Goal: Task Accomplishment & Management: Use online tool/utility

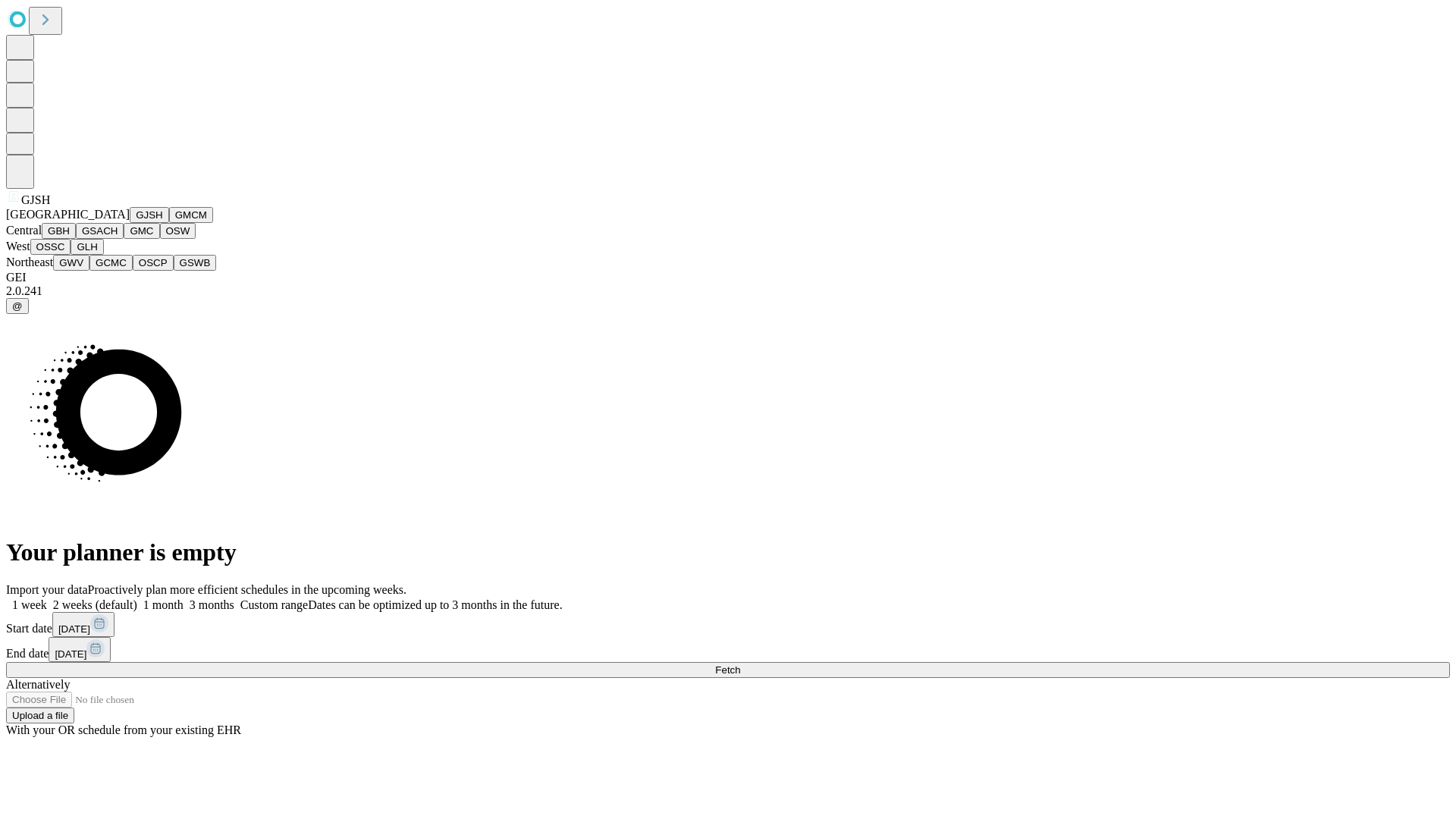
click at [130, 223] on button "GJSH" at bounding box center [149, 215] width 40 height 16
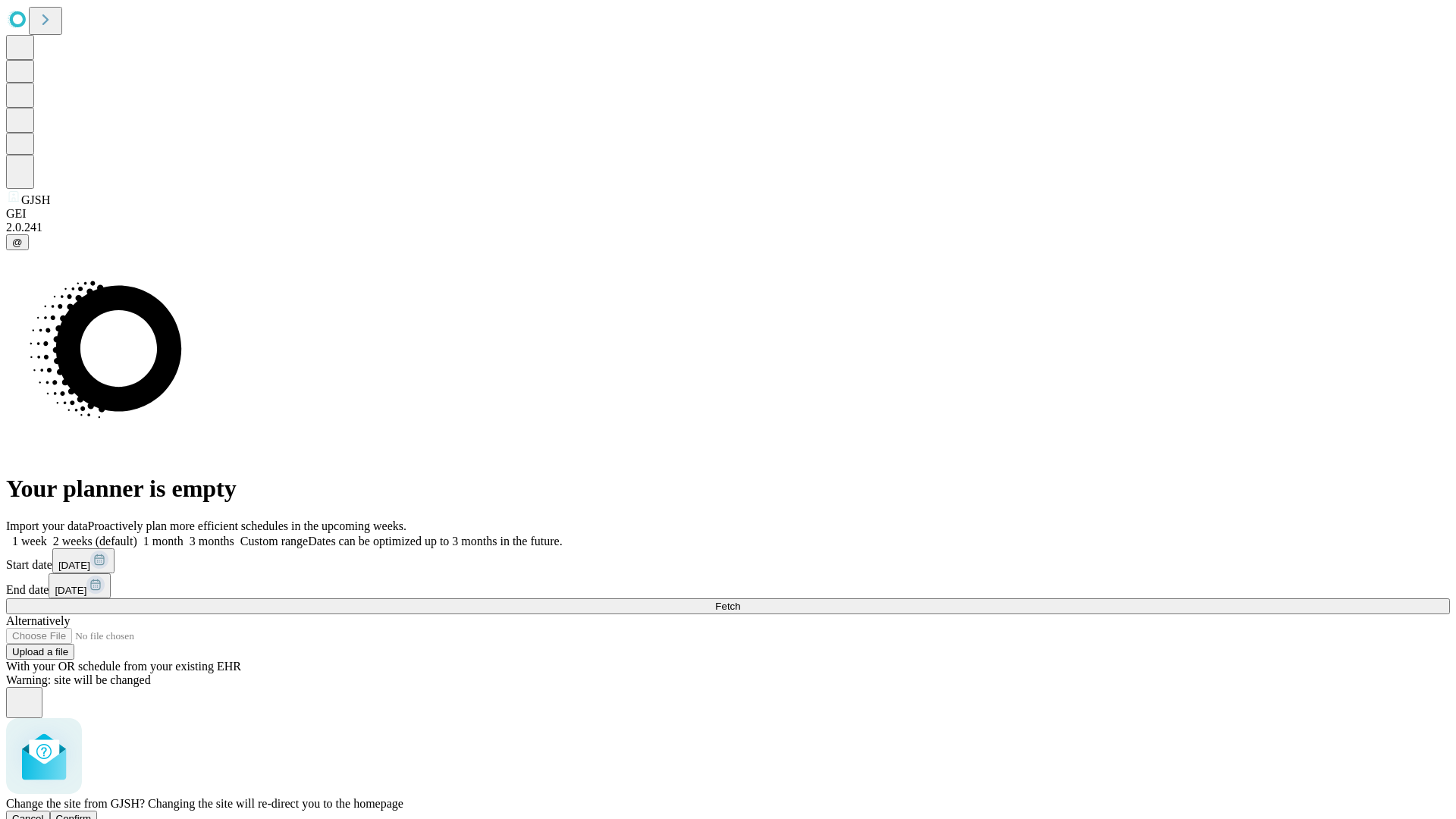
click at [92, 813] on span "Confirm" at bounding box center [74, 818] width 36 height 11
click at [47, 534] on label "1 week" at bounding box center [26, 540] width 41 height 13
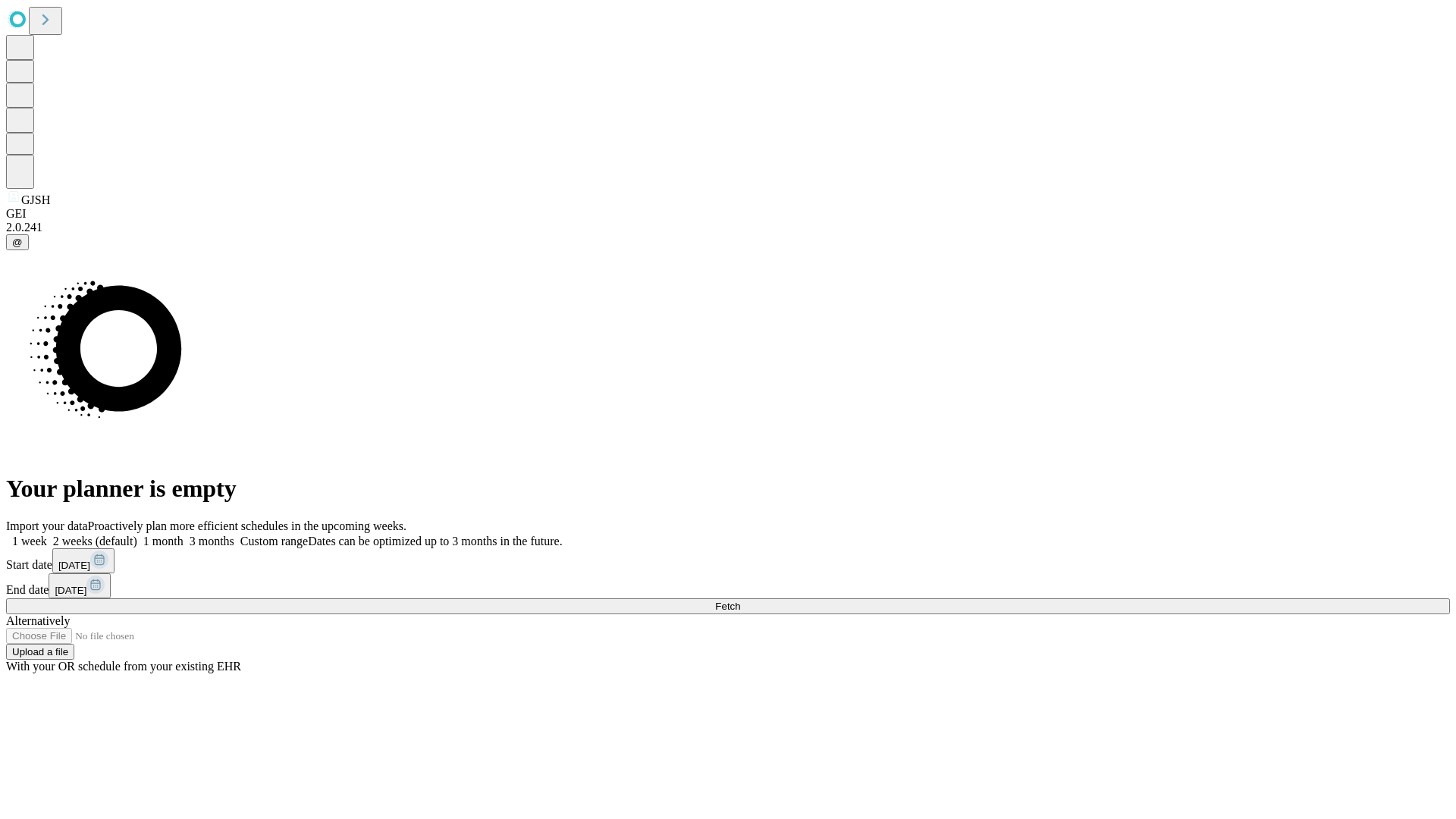
click at [740, 600] on span "Fetch" at bounding box center [727, 605] width 25 height 11
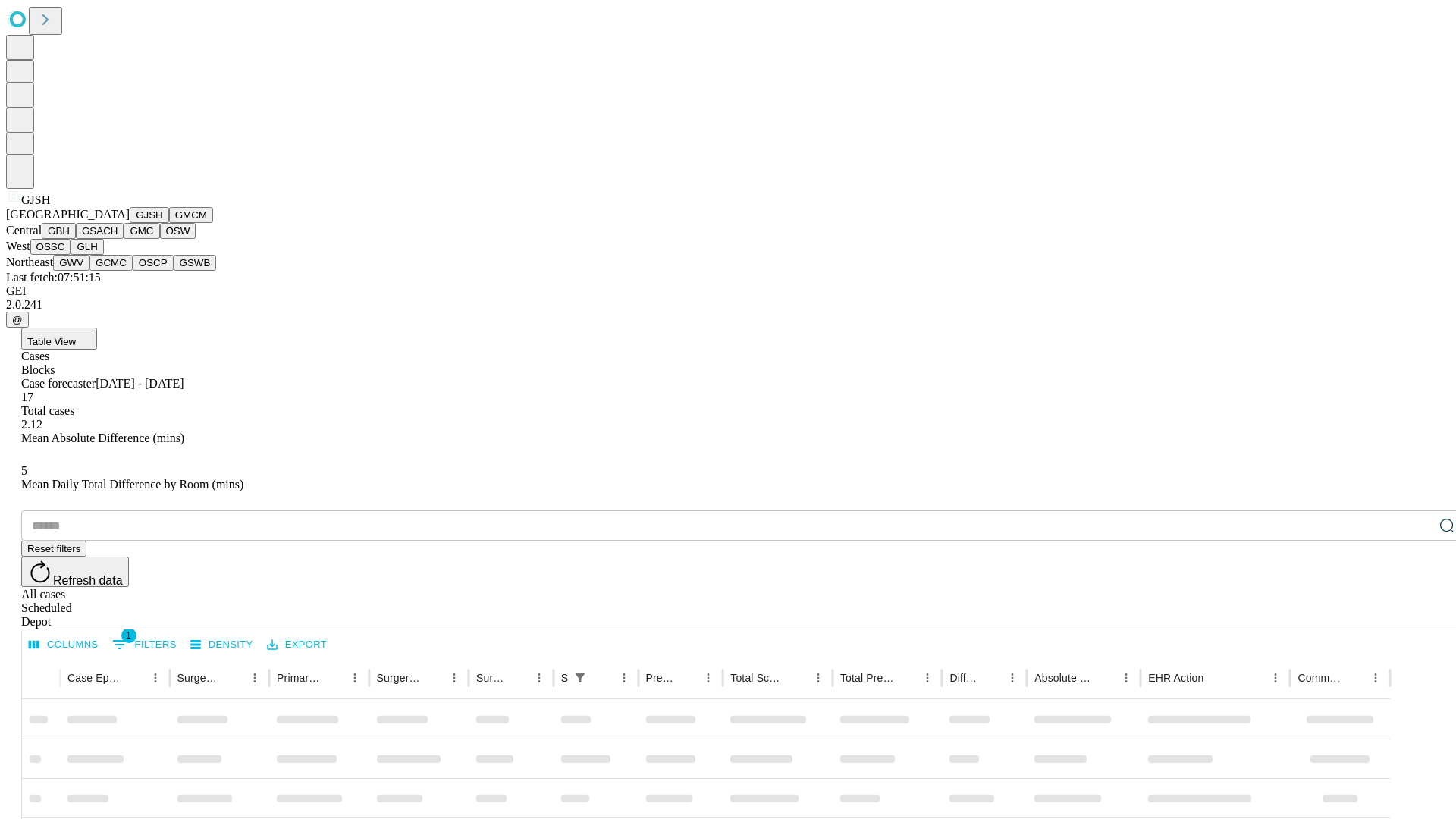
click at [169, 223] on button "GMCM" at bounding box center [191, 215] width 44 height 16
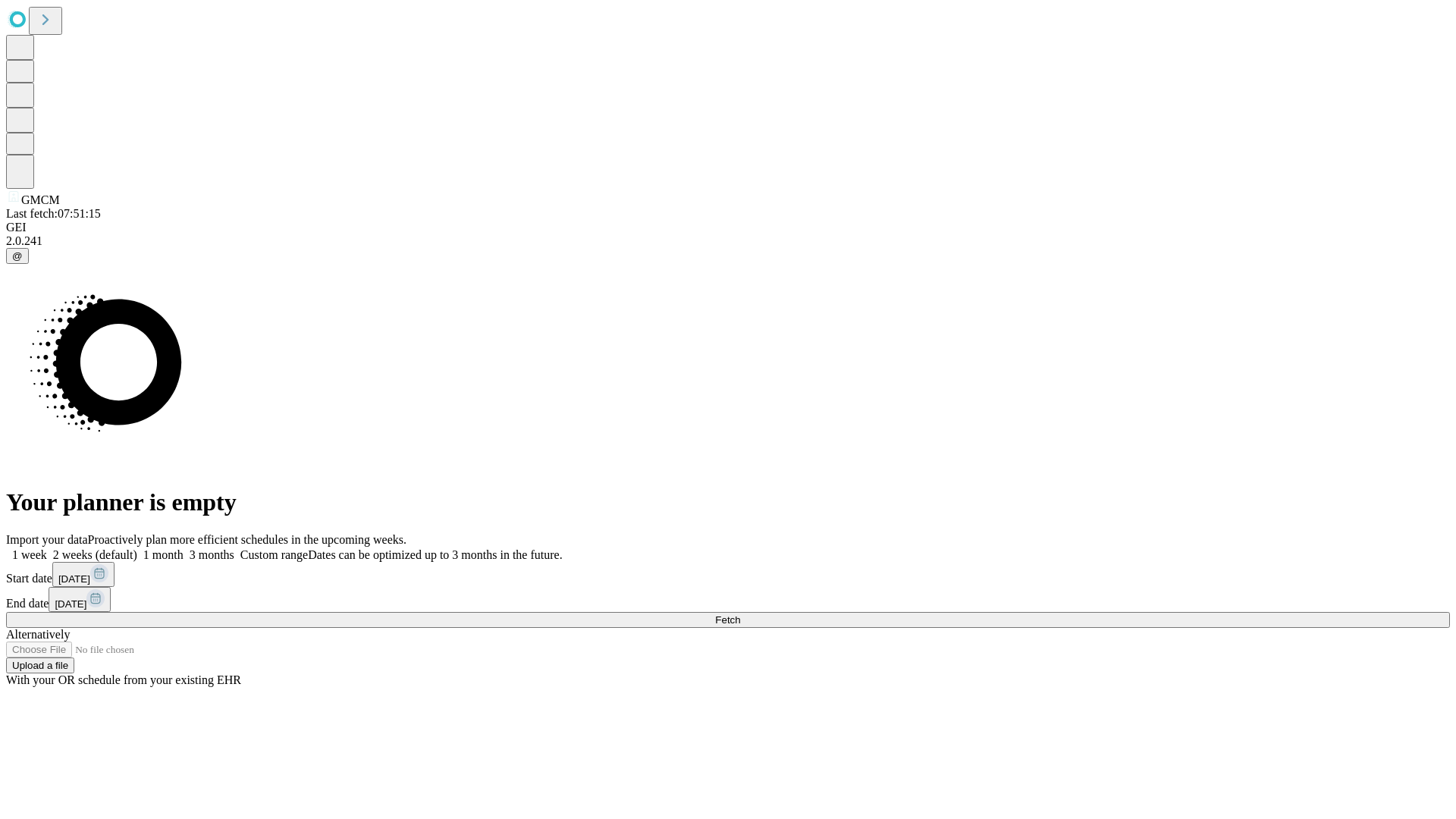
click at [47, 548] on label "1 week" at bounding box center [26, 554] width 41 height 13
click at [740, 614] on span "Fetch" at bounding box center [727, 619] width 25 height 11
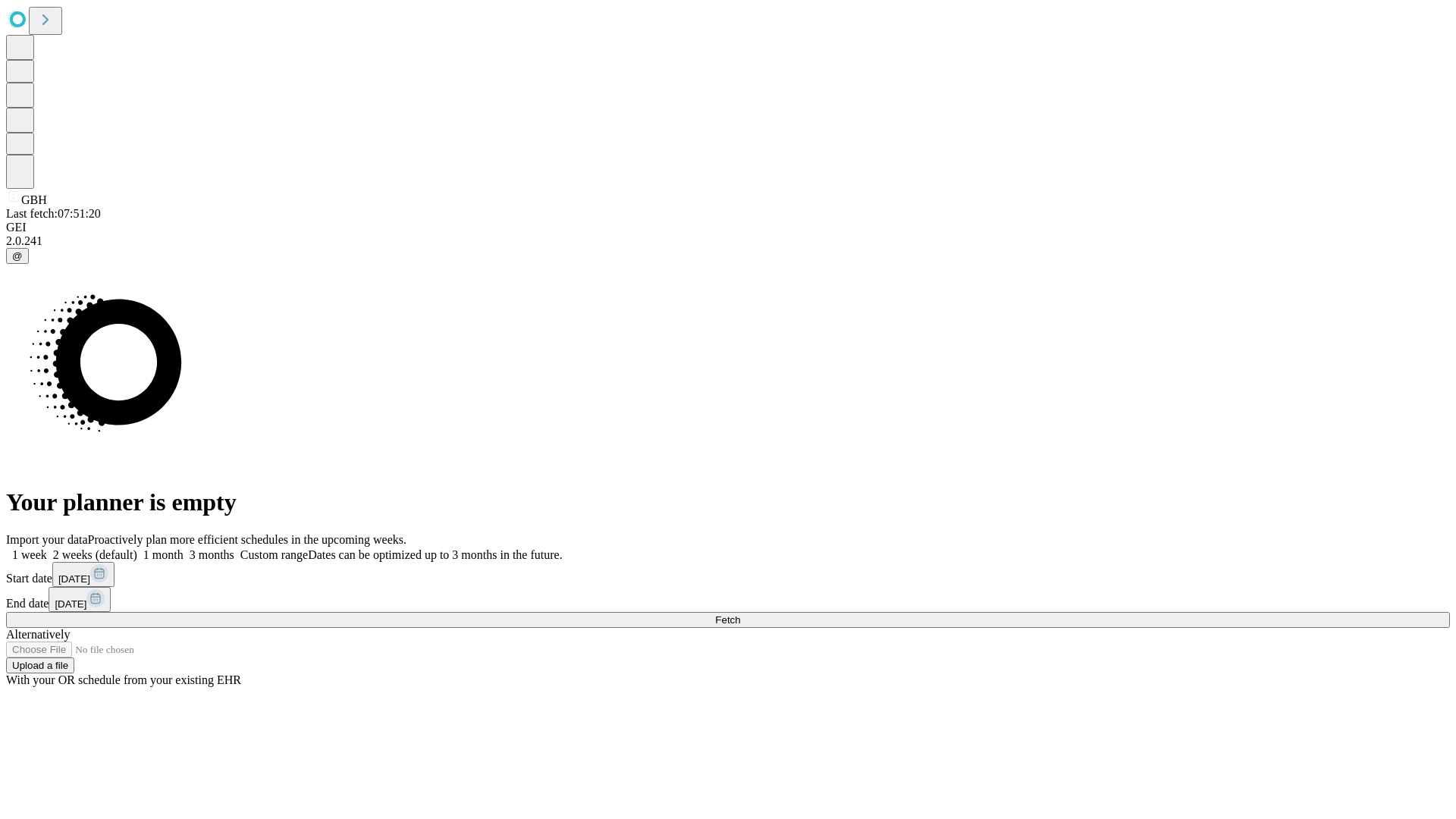
click at [47, 548] on label "1 week" at bounding box center [26, 554] width 41 height 13
click at [740, 614] on span "Fetch" at bounding box center [727, 619] width 25 height 11
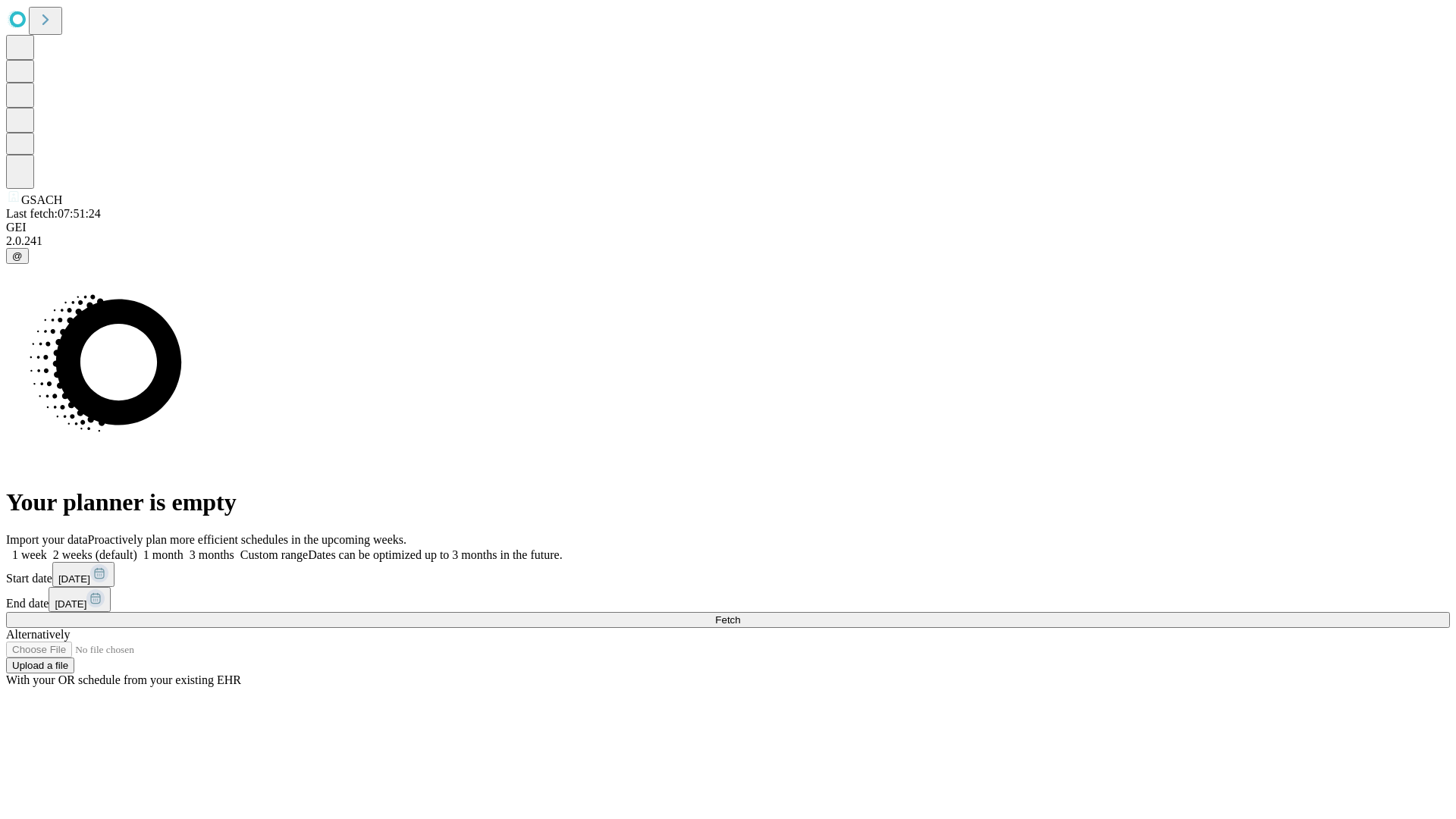
click at [740, 614] on span "Fetch" at bounding box center [727, 619] width 25 height 11
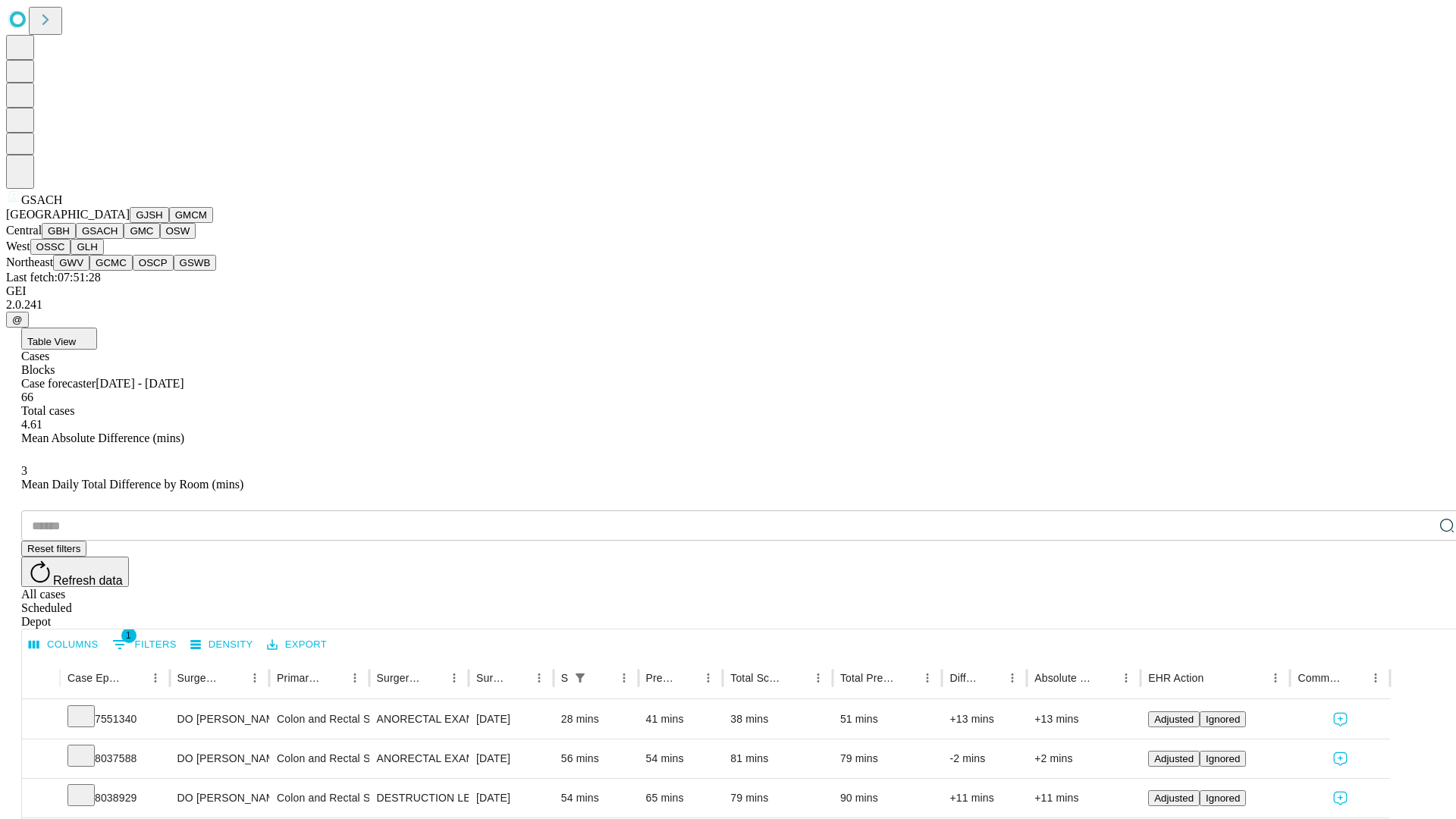
click at [124, 238] on button "GMC" at bounding box center [141, 230] width 36 height 16
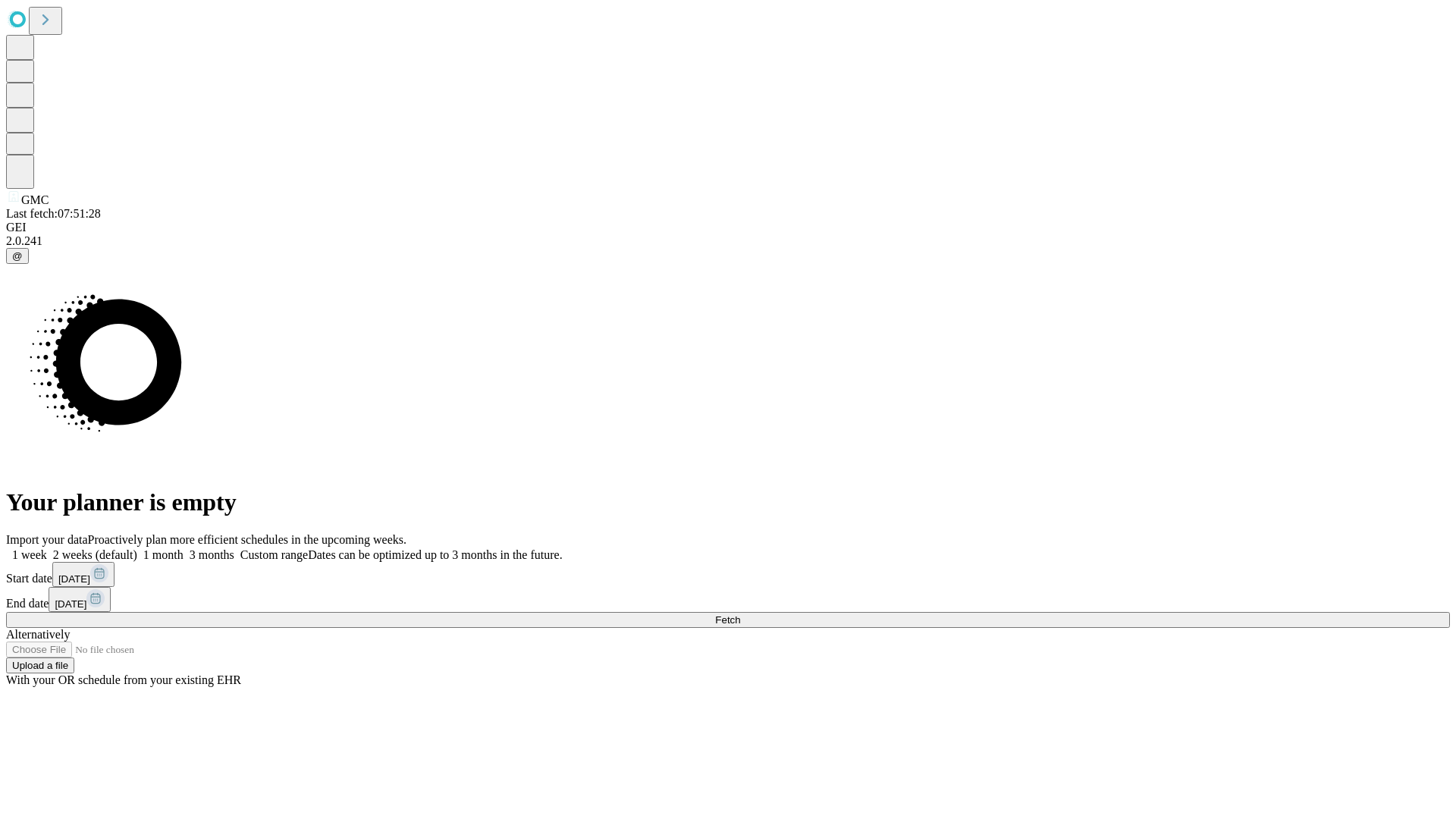
click at [47, 548] on label "1 week" at bounding box center [26, 554] width 41 height 13
click at [740, 614] on span "Fetch" at bounding box center [727, 619] width 25 height 11
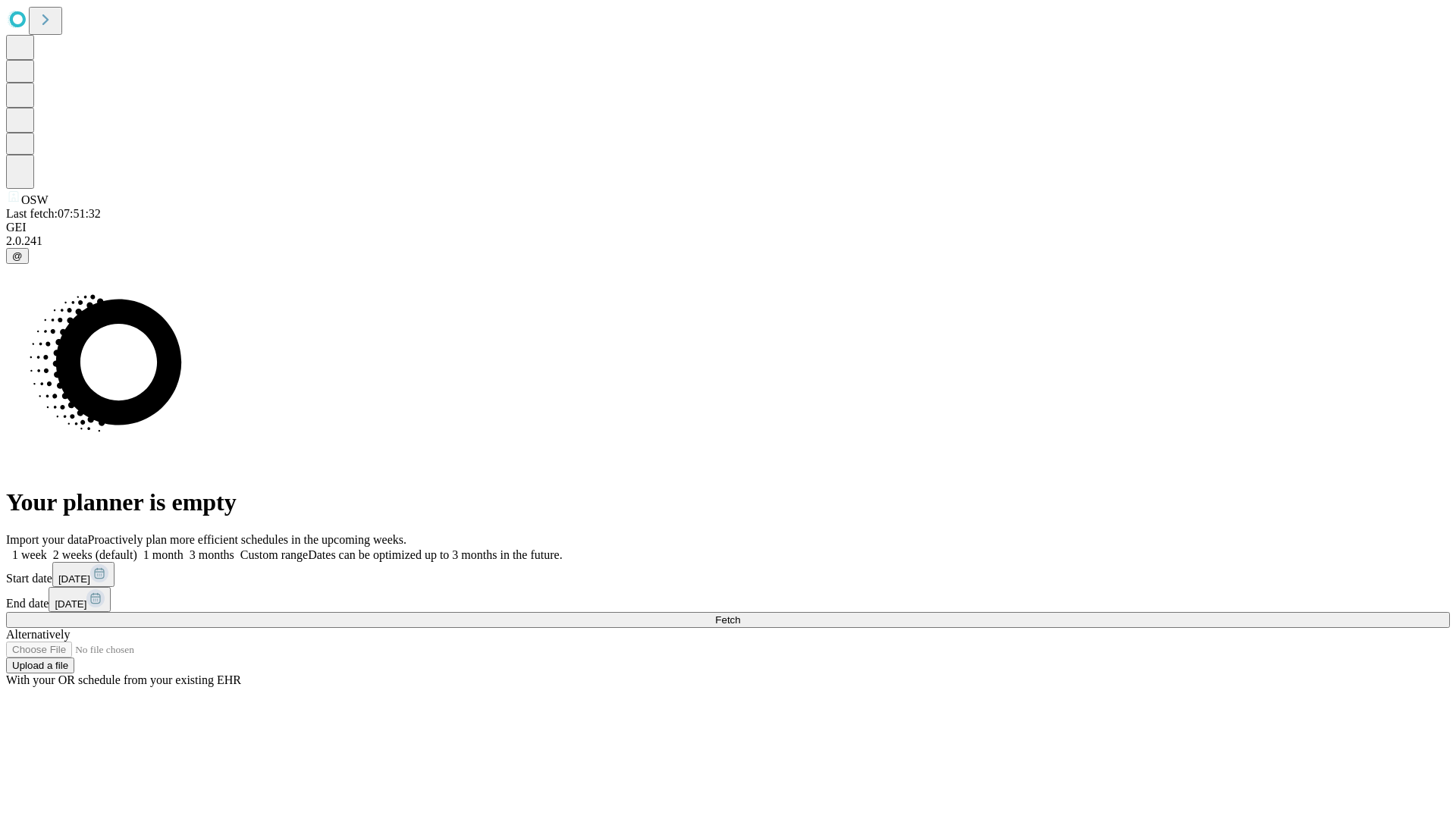
click at [47, 548] on label "1 week" at bounding box center [26, 554] width 41 height 13
click at [740, 614] on span "Fetch" at bounding box center [727, 619] width 25 height 11
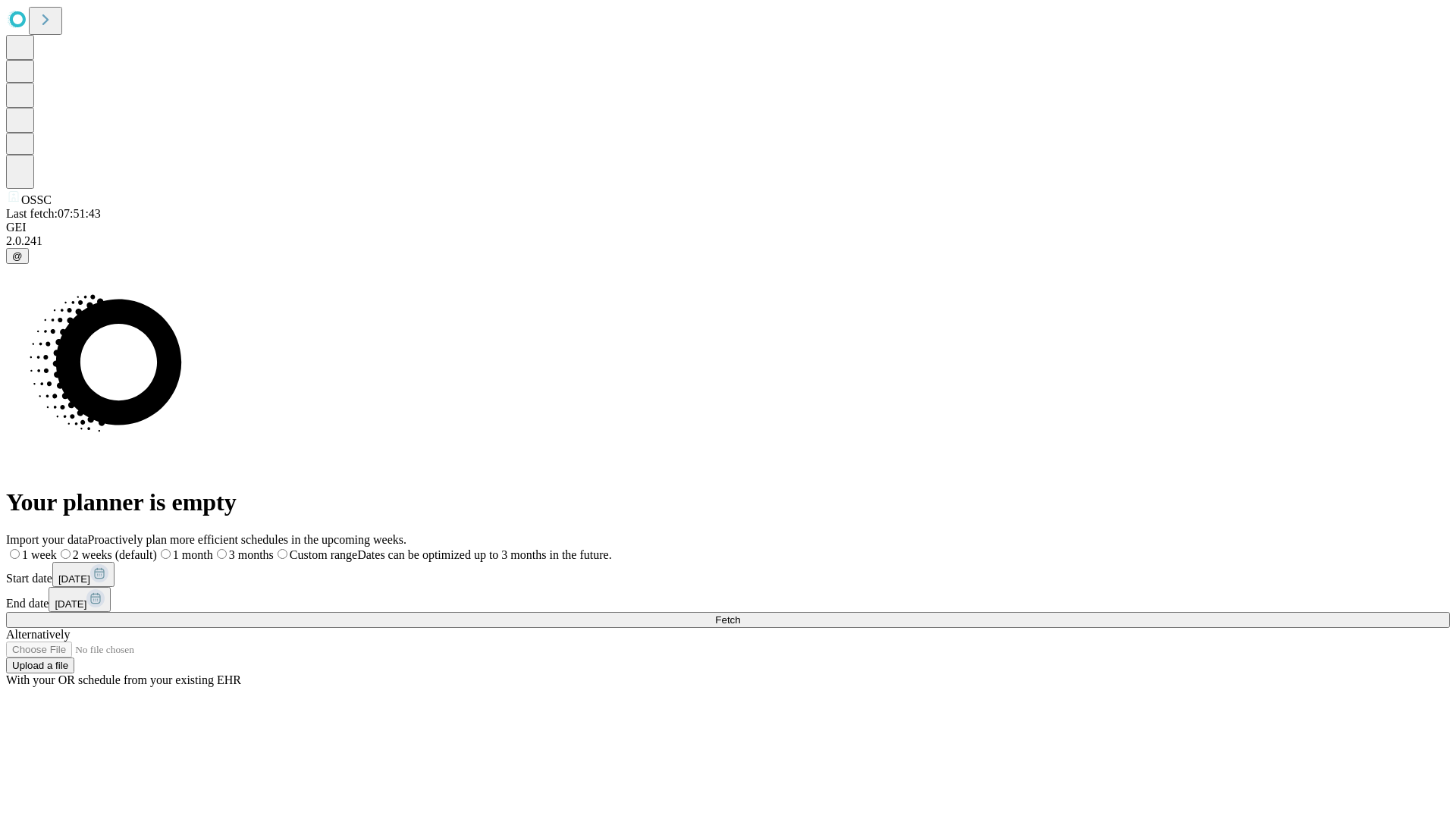
click at [56, 548] on label "1 week" at bounding box center [31, 554] width 50 height 13
click at [740, 614] on span "Fetch" at bounding box center [727, 619] width 25 height 11
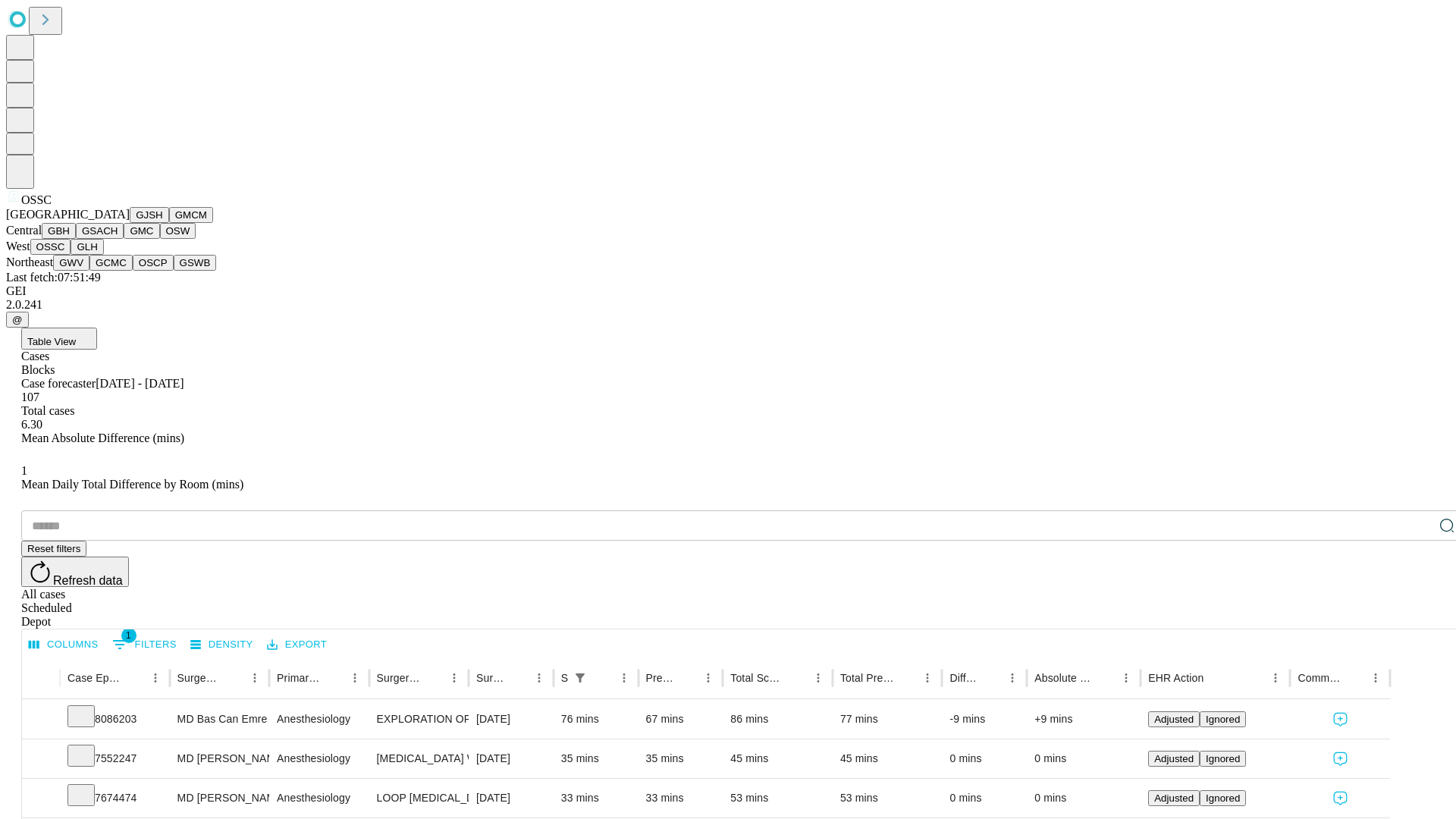
click at [103, 255] on button "GLH" at bounding box center [86, 246] width 33 height 16
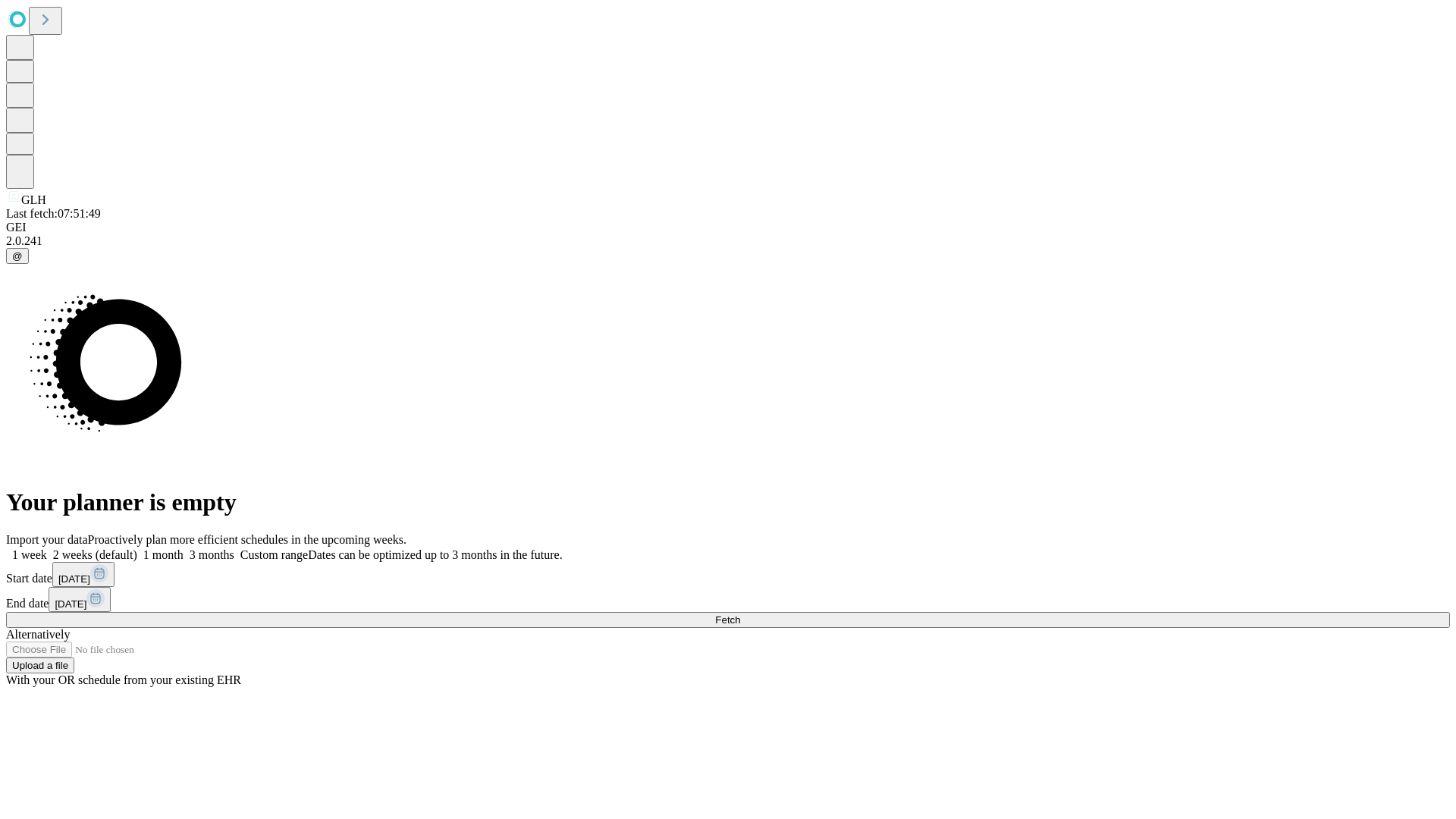
click at [47, 548] on label "1 week" at bounding box center [26, 554] width 41 height 13
click at [740, 614] on span "Fetch" at bounding box center [727, 619] width 25 height 11
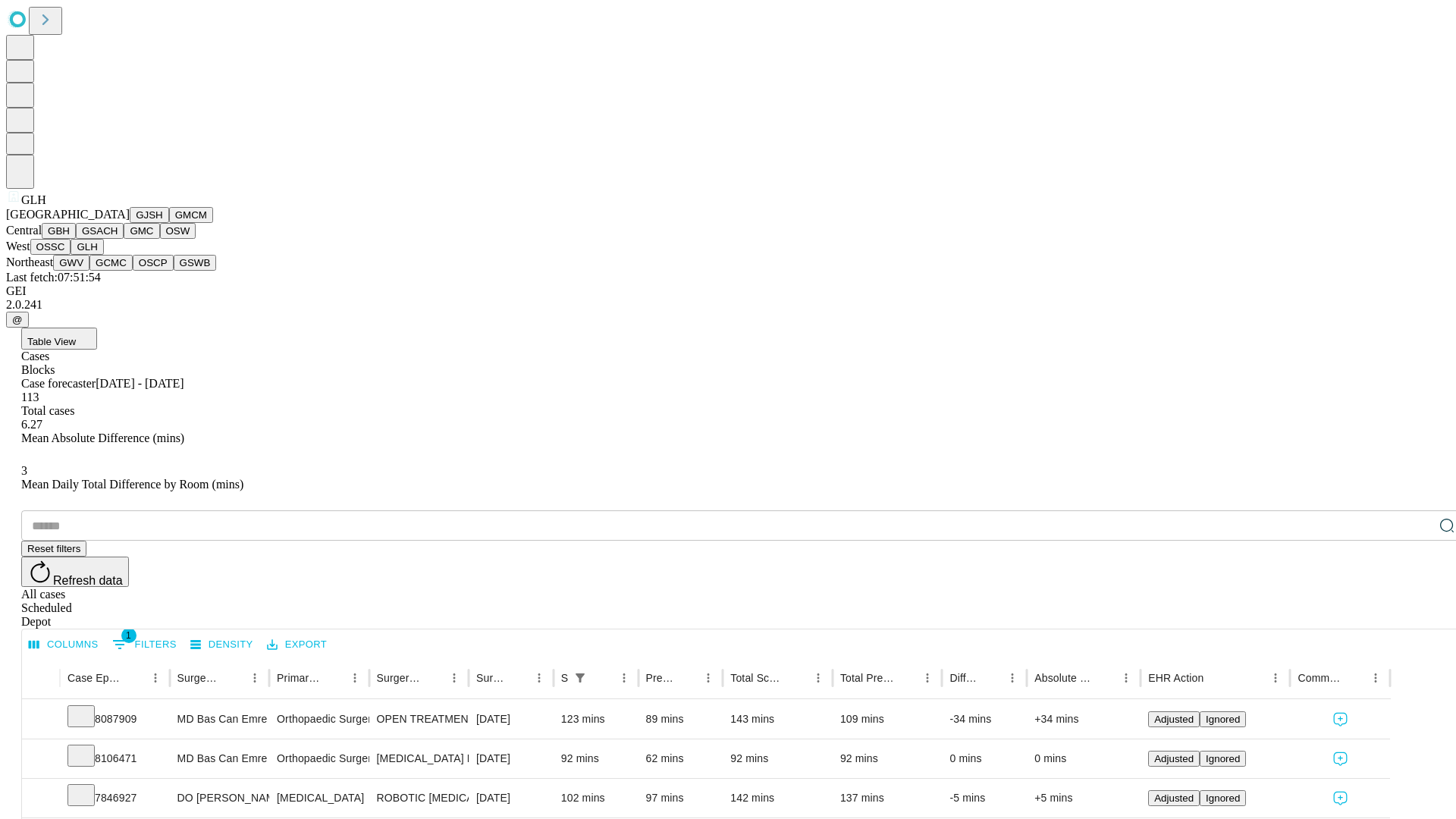
click at [89, 271] on button "GWV" at bounding box center [71, 263] width 37 height 16
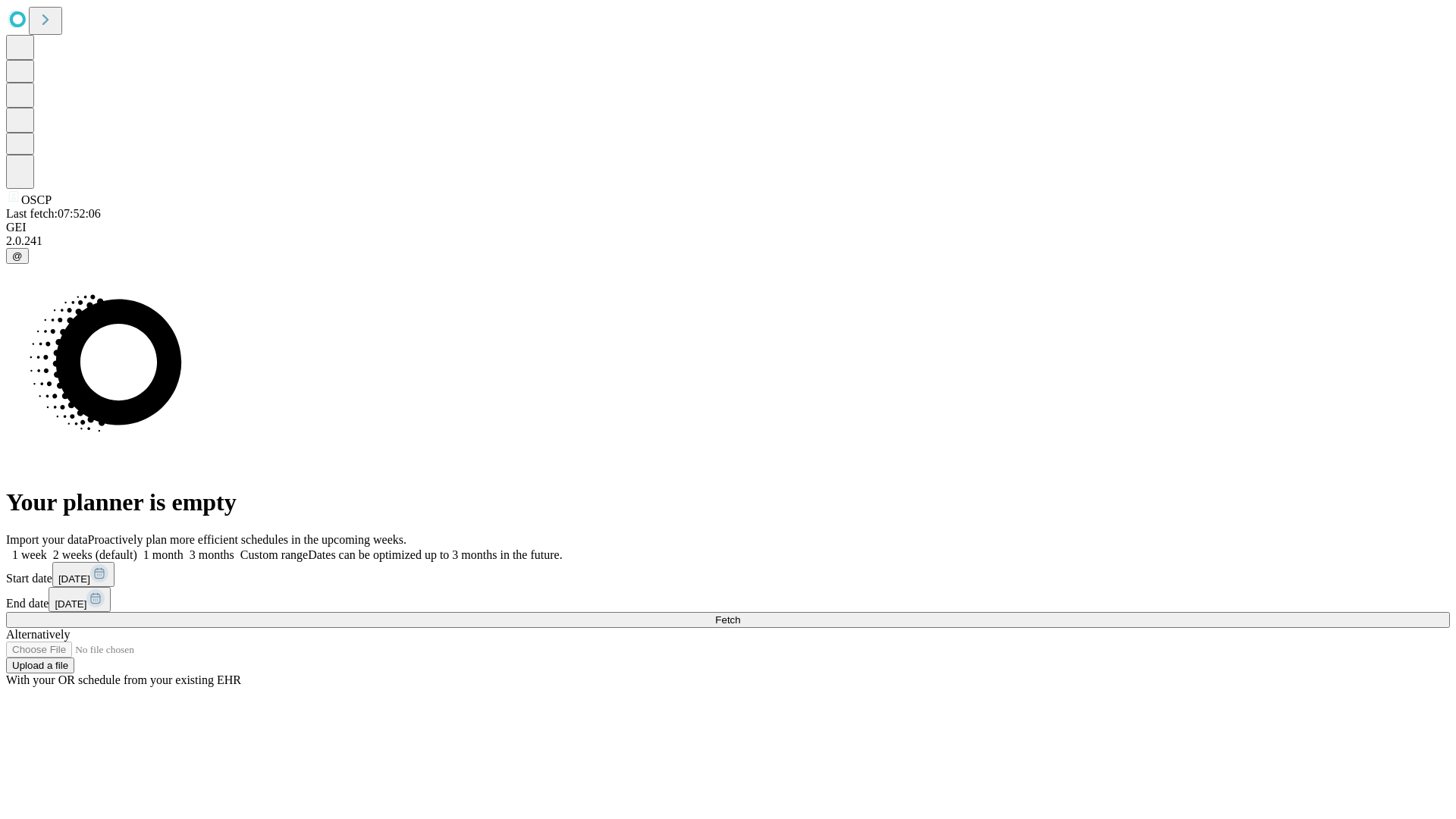
click at [740, 614] on span "Fetch" at bounding box center [727, 619] width 25 height 11
